Goal: Find specific page/section: Find specific page/section

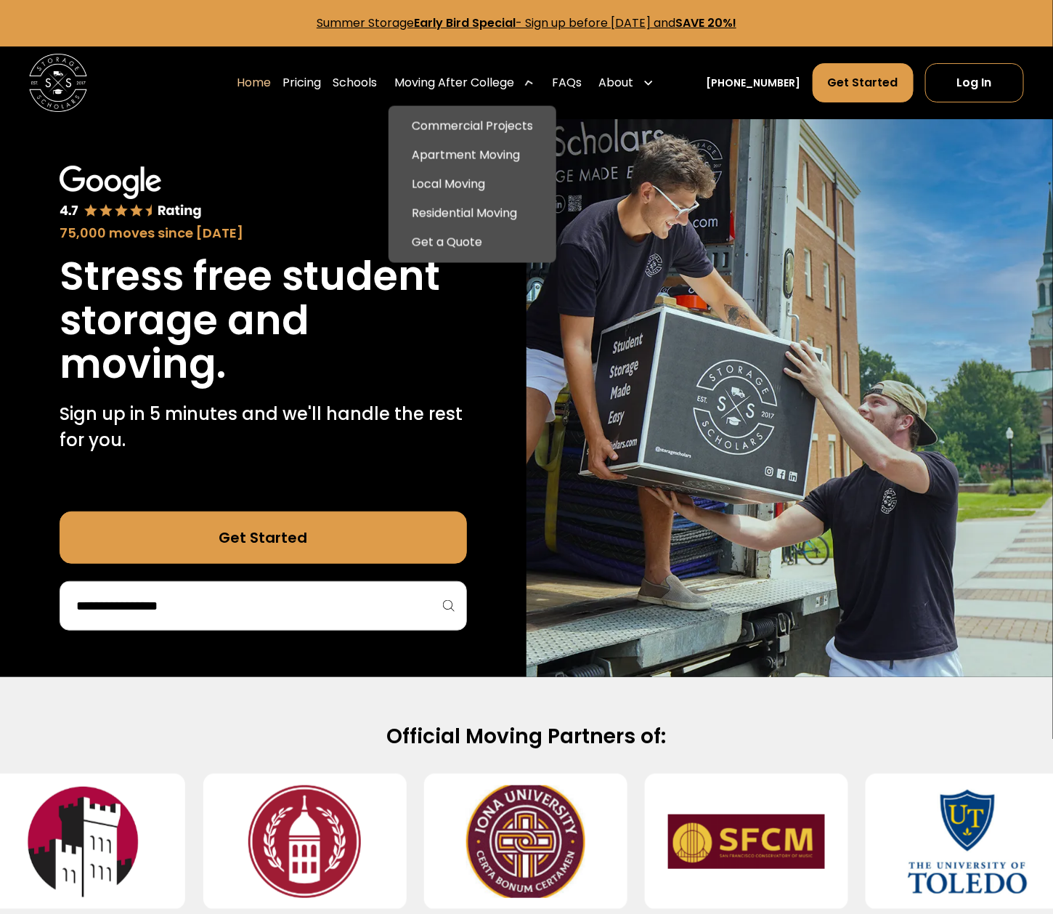
click at [460, 80] on div "Moving After College" at bounding box center [455, 82] width 120 height 17
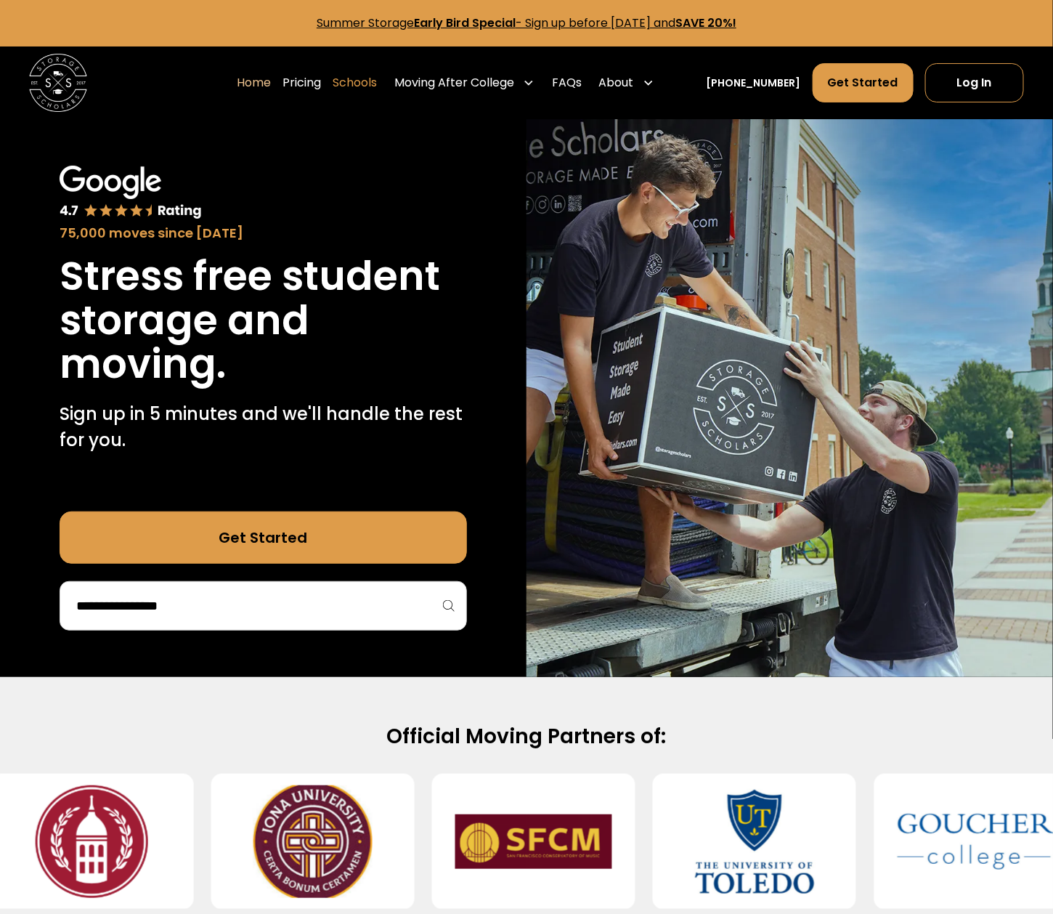
click at [377, 82] on link "Schools" at bounding box center [355, 82] width 44 height 41
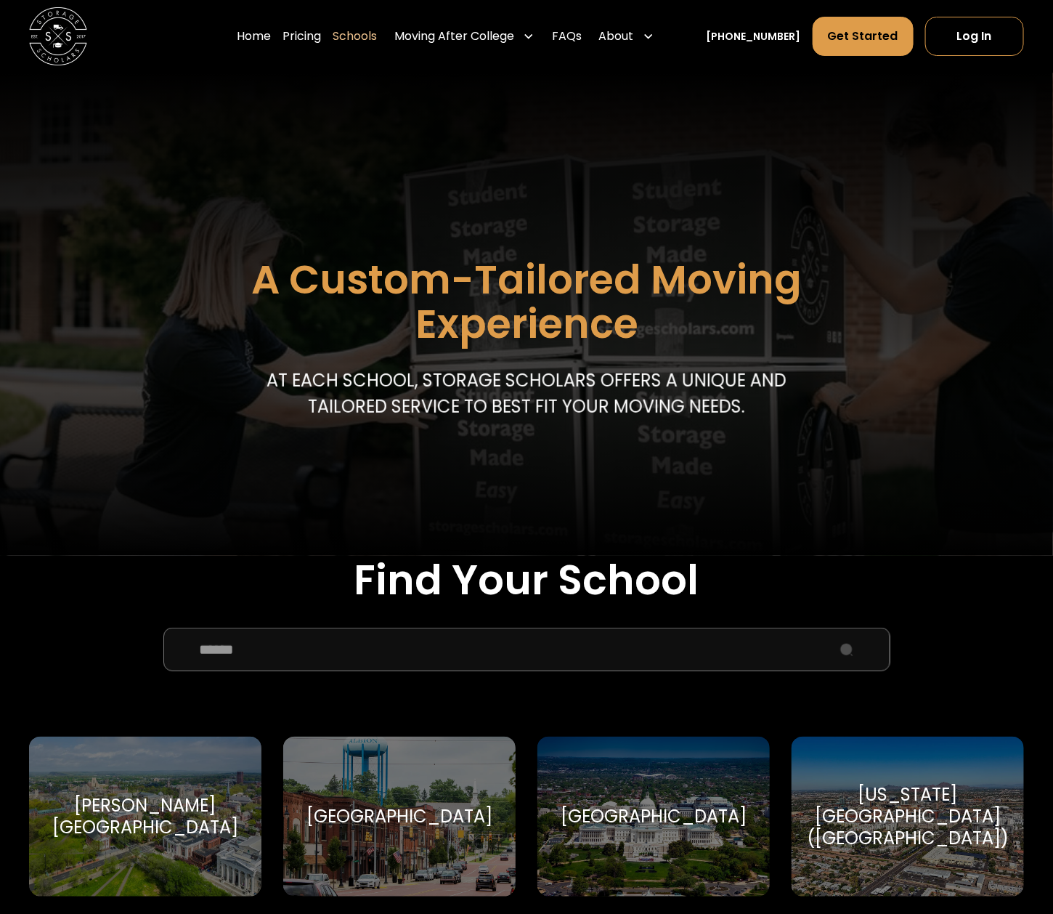
click at [503, 665] on input "School Select Form" at bounding box center [526, 650] width 727 height 44
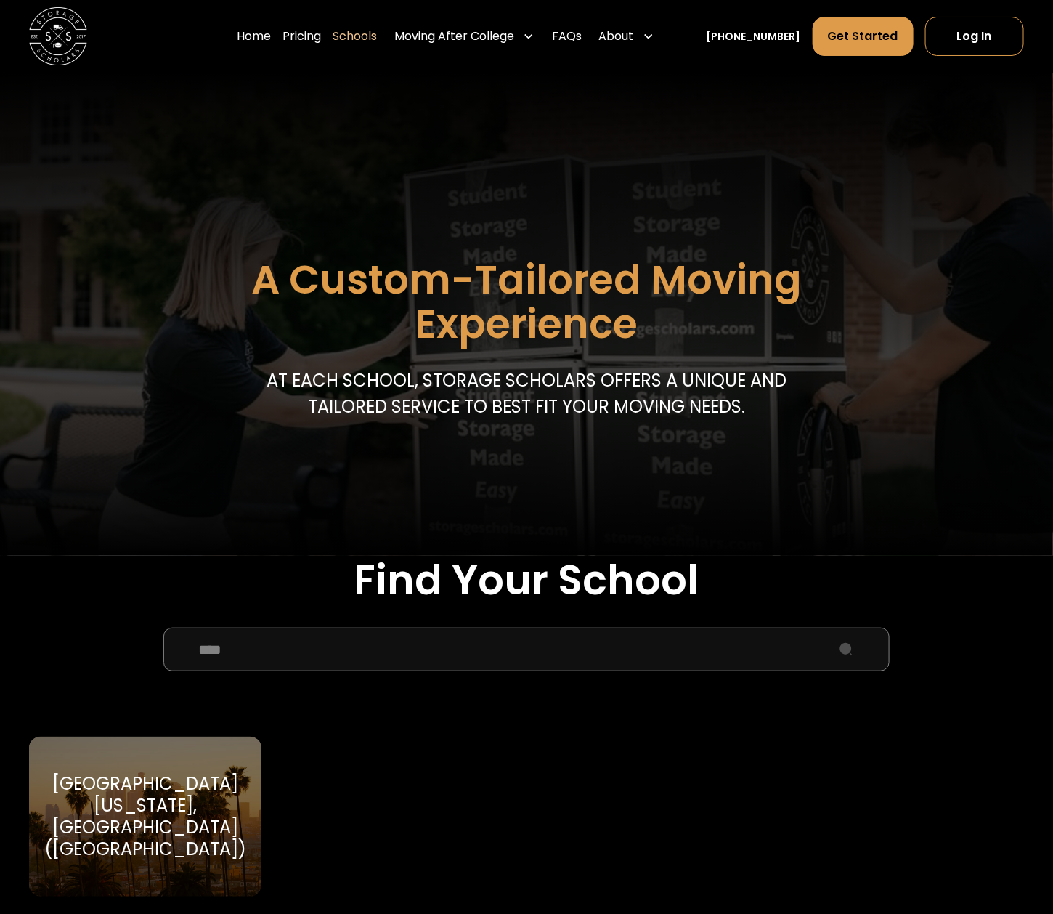
type input "****"
click at [188, 828] on div "[GEOGRAPHIC_DATA][US_STATE], [GEOGRAPHIC_DATA] ([GEOGRAPHIC_DATA])" at bounding box center [145, 816] width 202 height 87
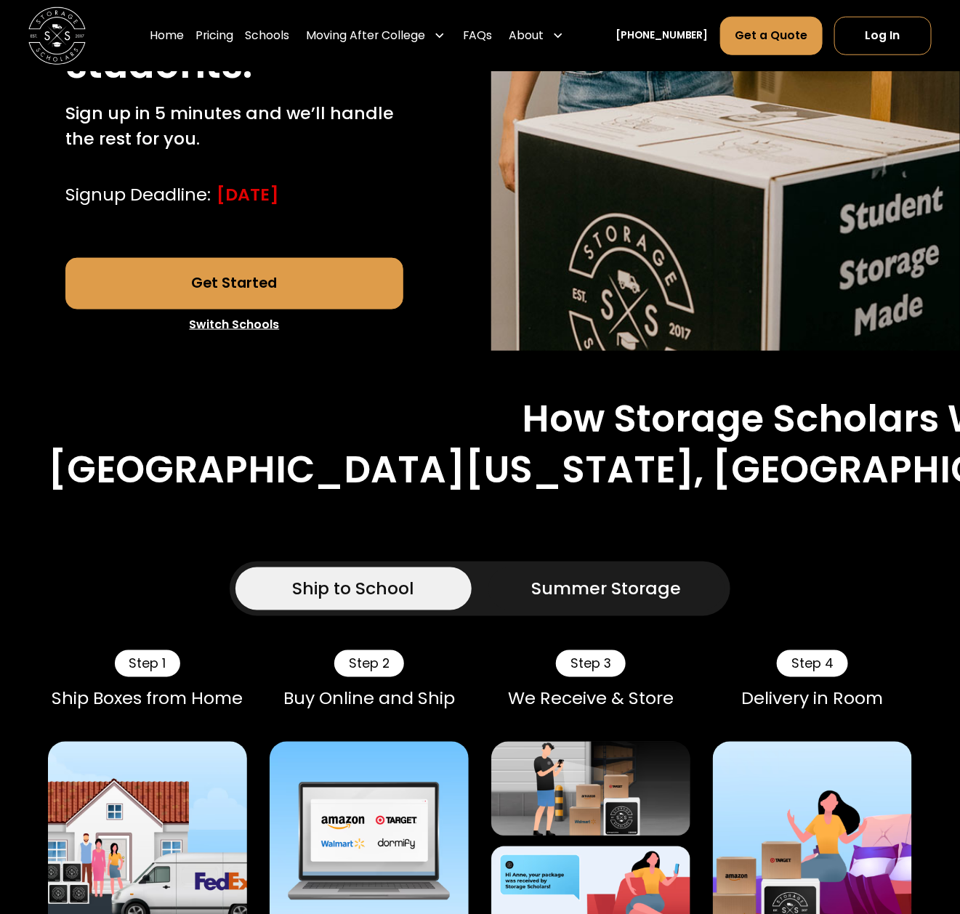
scroll to position [892, 0]
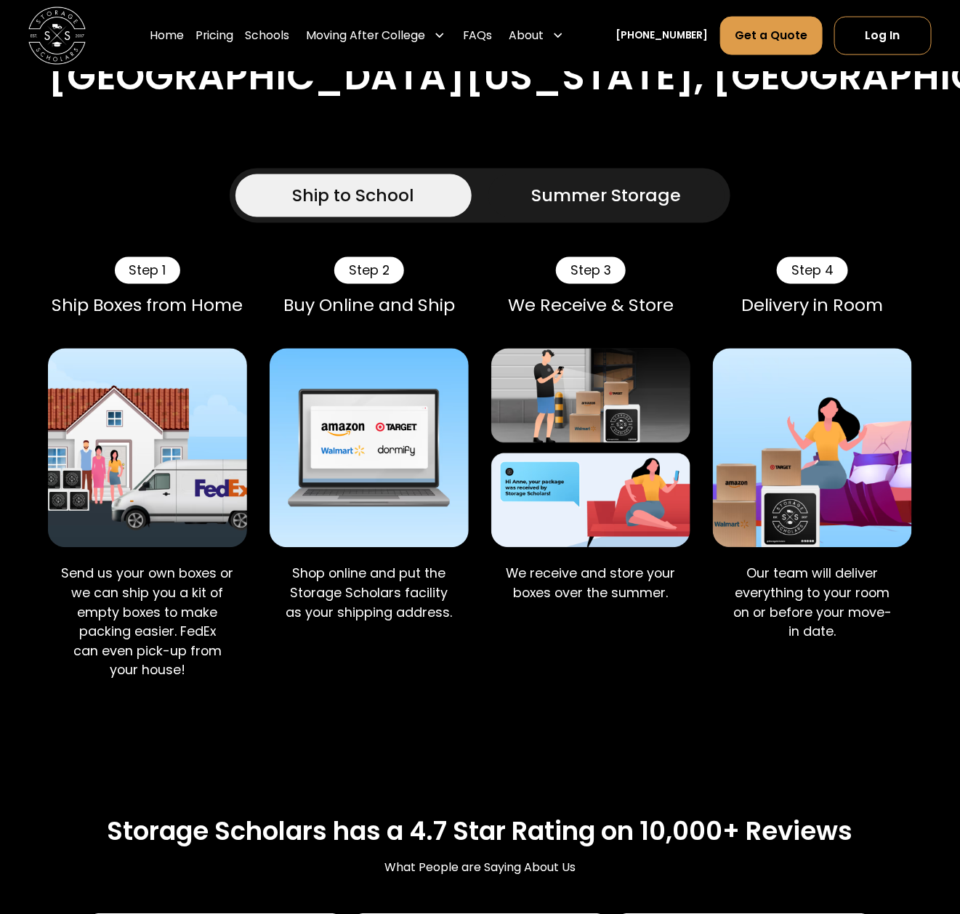
click at [573, 183] on div "Summer Storage" at bounding box center [607, 195] width 150 height 25
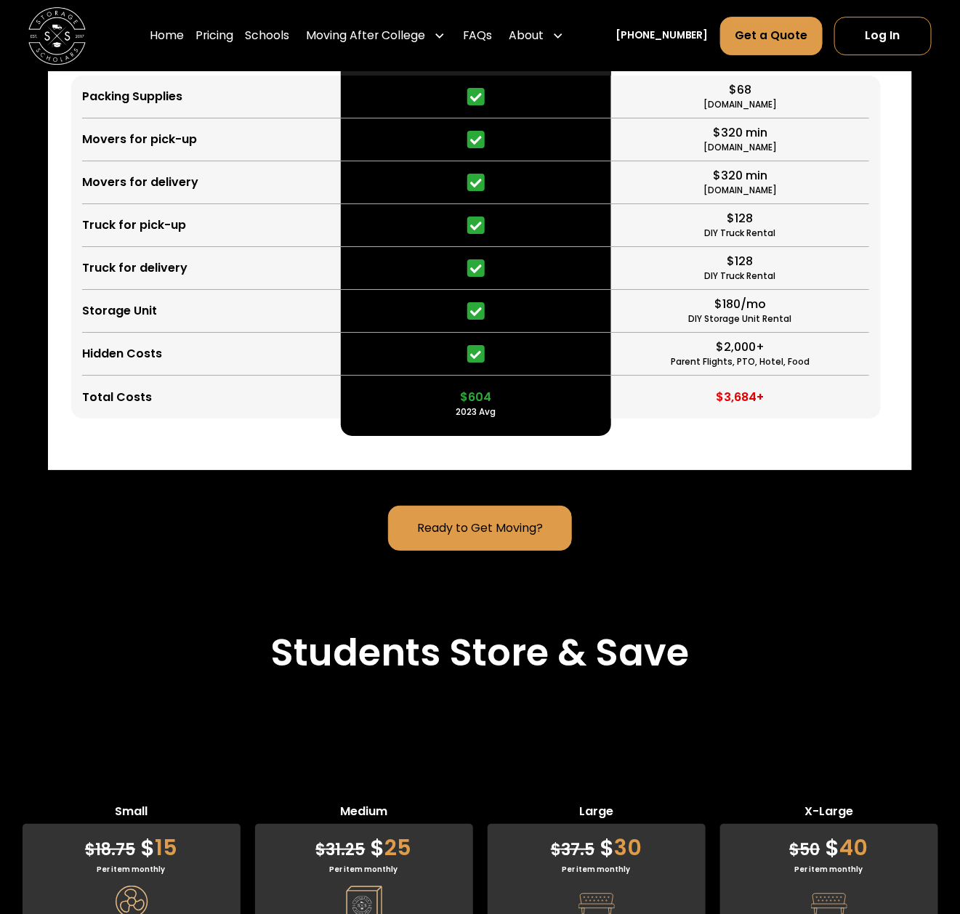
scroll to position [3118, 0]
